Goal: Task Accomplishment & Management: Complete application form

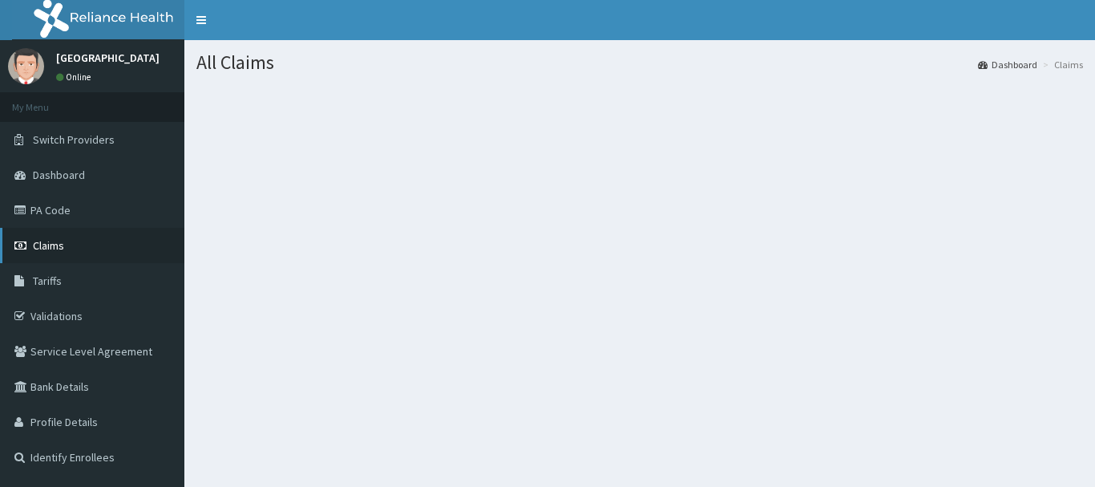
scroll to position [80, 0]
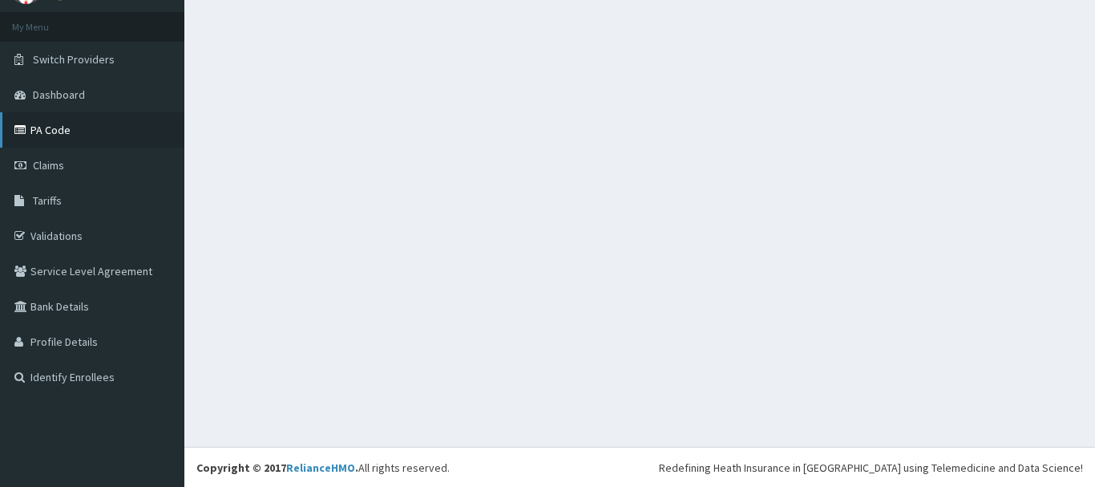
click at [103, 131] on link "PA Code" at bounding box center [92, 129] width 184 height 35
click at [104, 159] on link "Claims" at bounding box center [92, 164] width 184 height 35
click at [105, 159] on link "Claims" at bounding box center [92, 164] width 184 height 35
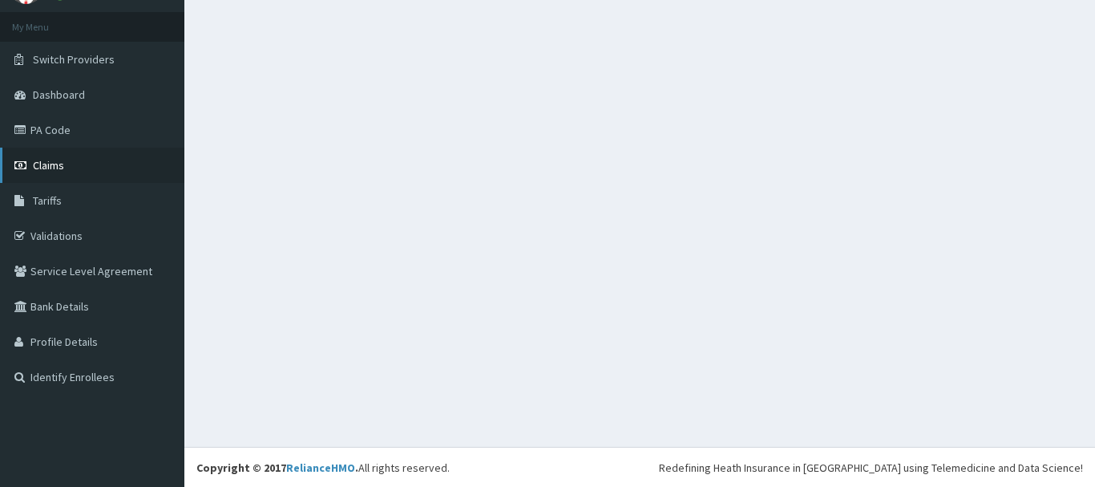
click at [108, 167] on link "Claims" at bounding box center [92, 164] width 184 height 35
click at [109, 167] on link "Claims" at bounding box center [92, 164] width 184 height 35
click at [110, 165] on link "Claims" at bounding box center [92, 164] width 184 height 35
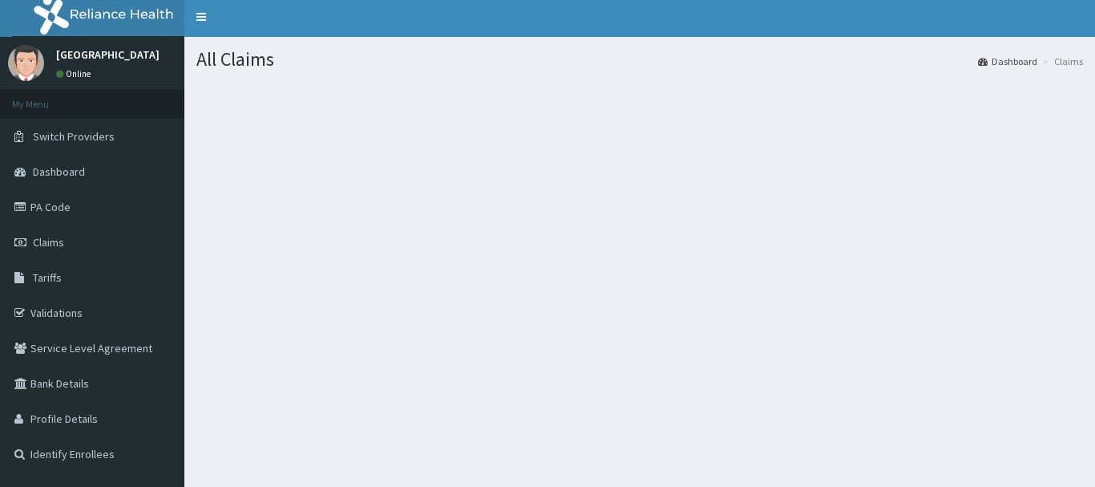
scroll to position [0, 0]
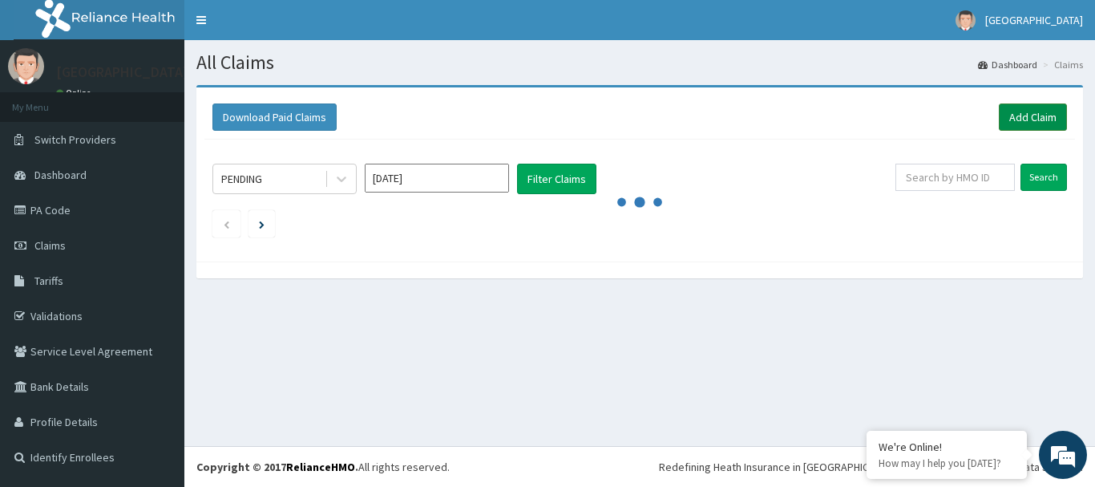
click at [1048, 110] on link "Add Claim" at bounding box center [1033, 116] width 68 height 27
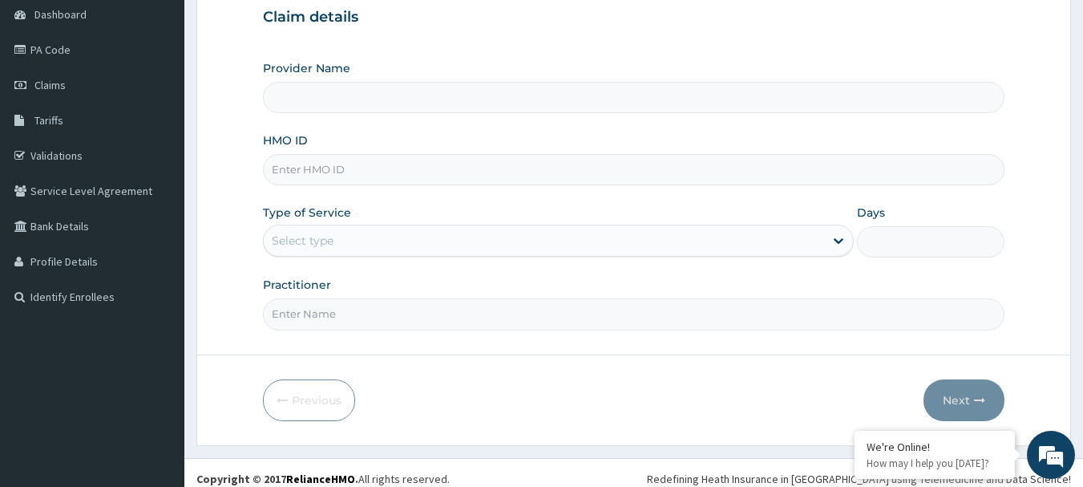
click at [411, 178] on input "HMO ID" at bounding box center [634, 169] width 742 height 31
type input "GLORYLAND-I.N.R.I. [GEOGRAPHIC_DATA]"
click at [454, 171] on input "HMO ID" at bounding box center [634, 169] width 742 height 31
type input "ubp/10540/a"
click at [375, 249] on div "Select type" at bounding box center [544, 241] width 560 height 26
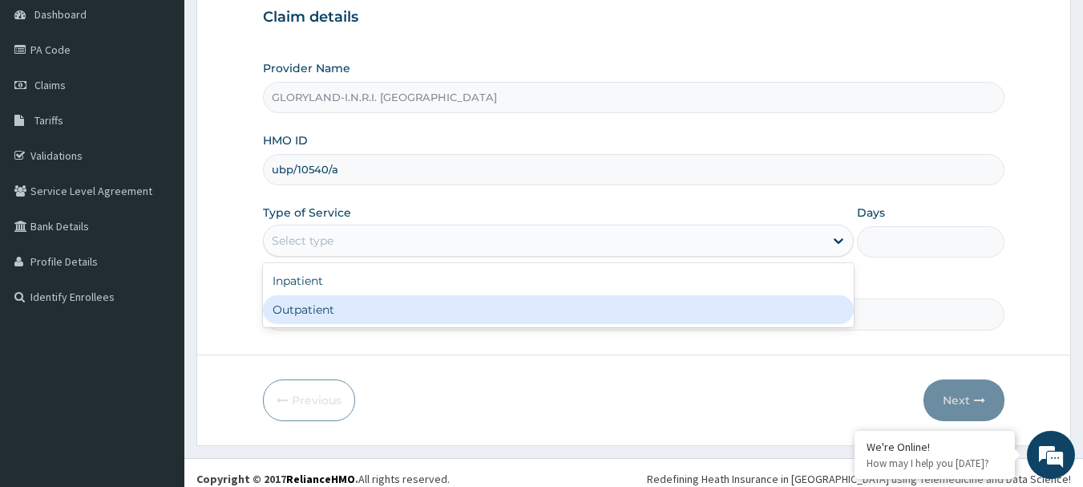
click at [386, 310] on div "Outpatient" at bounding box center [558, 309] width 591 height 29
type input "1"
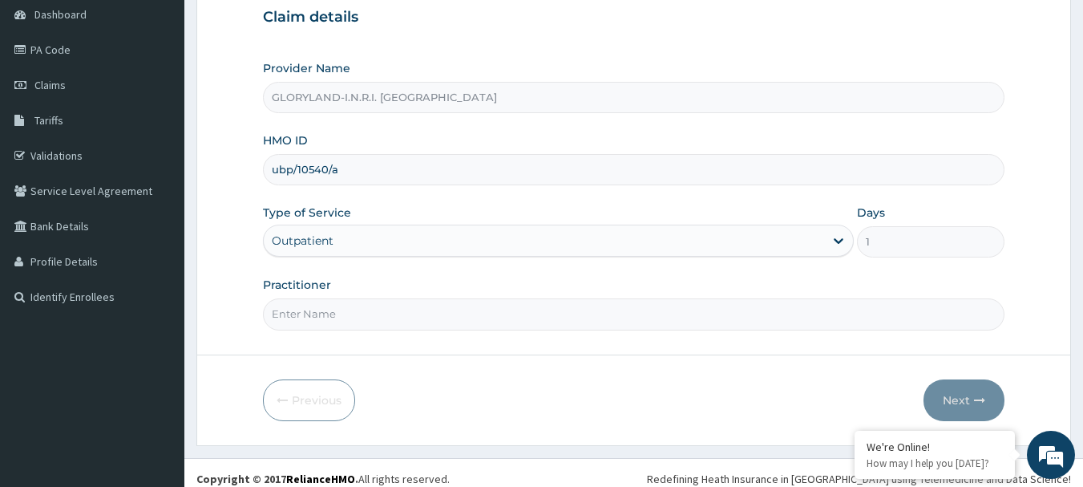
click at [391, 313] on input "Practitioner" at bounding box center [634, 313] width 742 height 31
type input "[PERSON_NAME]"
click at [948, 390] on button "Next" at bounding box center [963, 400] width 81 height 42
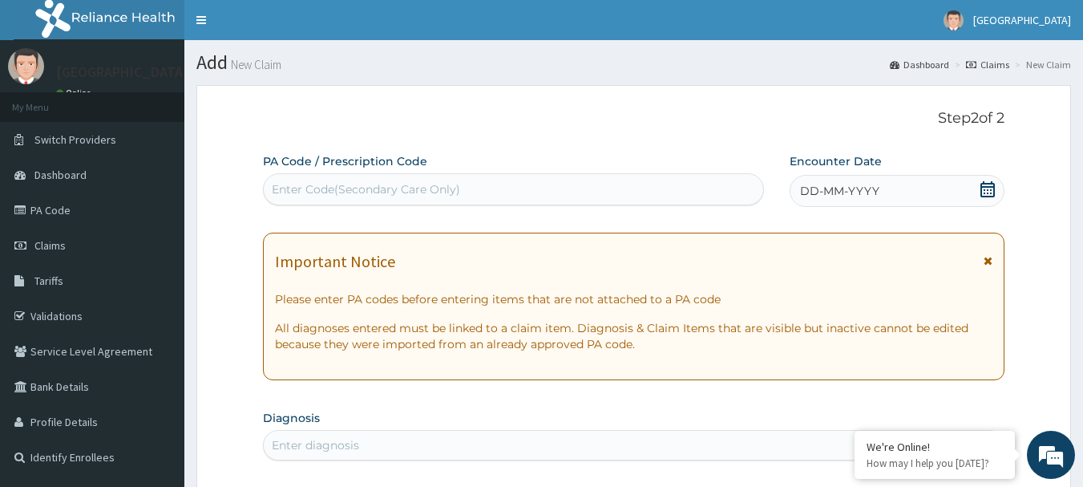
click at [357, 183] on div "Enter Code(Secondary Care Only)" at bounding box center [366, 189] width 188 height 16
type input "PA/6A08B9"
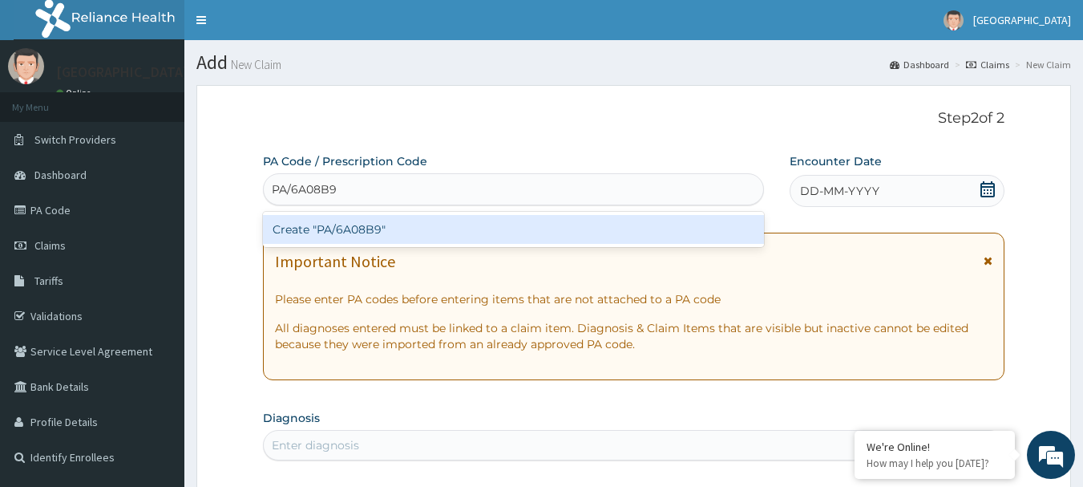
click at [426, 226] on div "Create "PA/6A08B9"" at bounding box center [514, 229] width 502 height 29
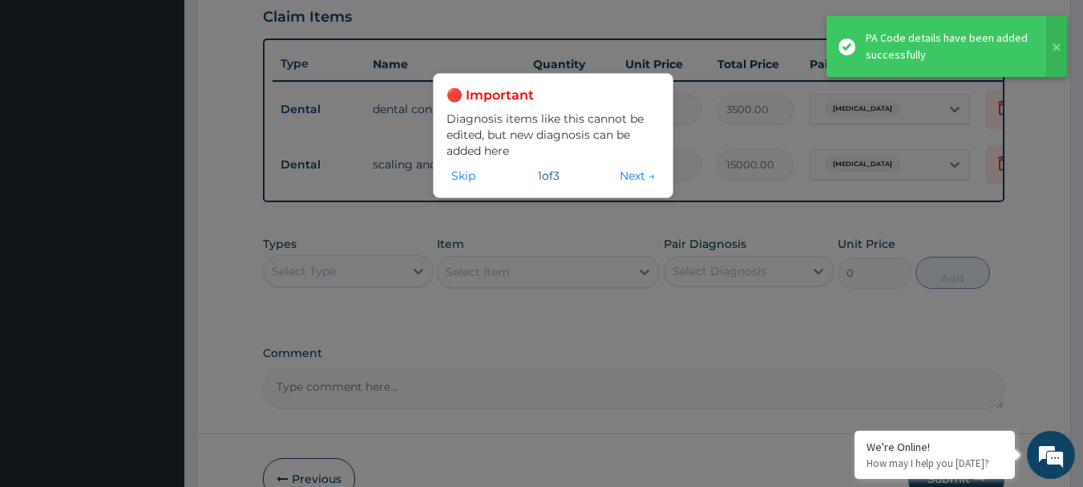
scroll to position [559, 0]
